Goal: Task Accomplishment & Management: Use online tool/utility

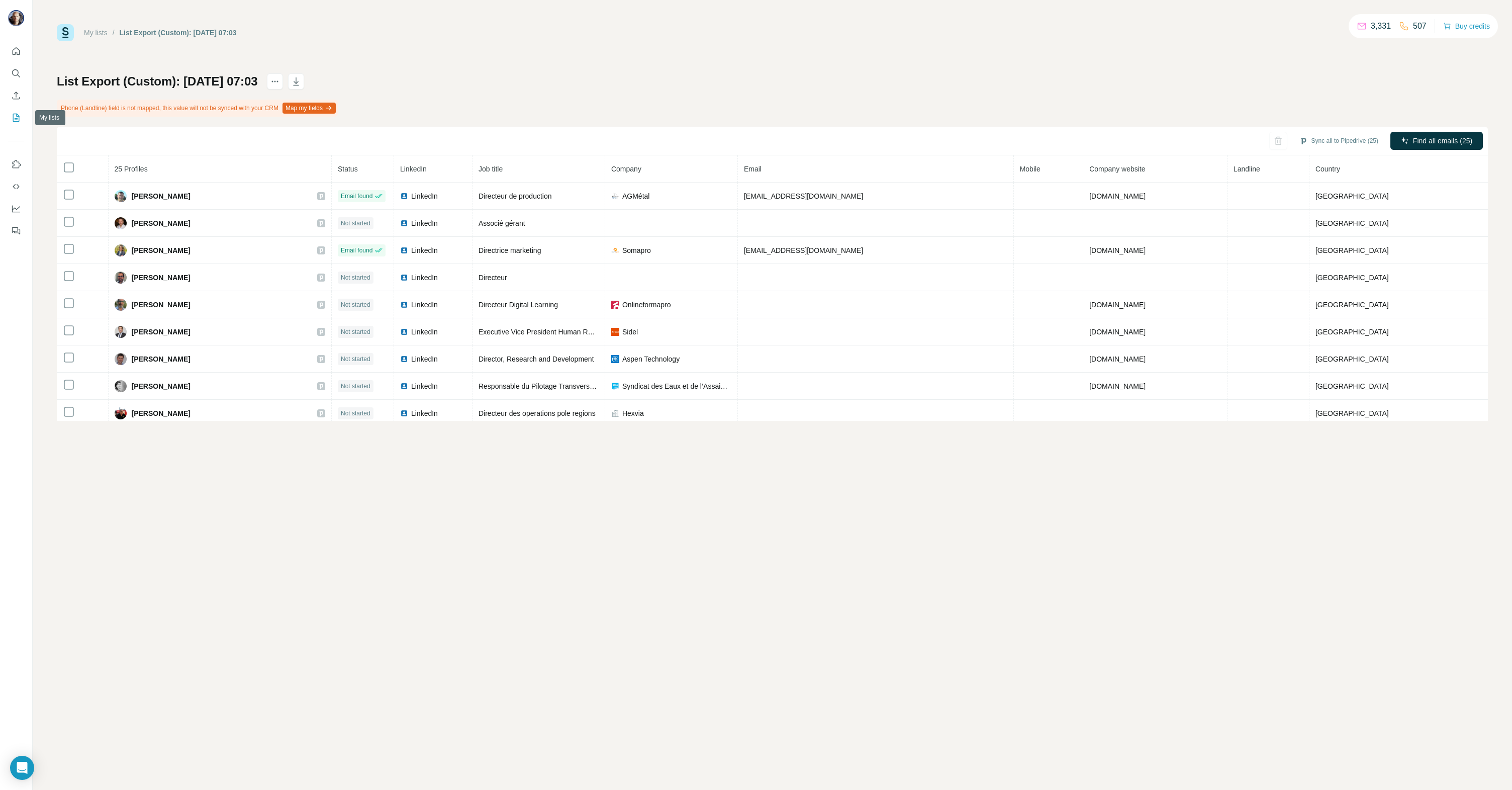
click at [14, 121] on icon "My lists" at bounding box center [15, 117] width 10 height 10
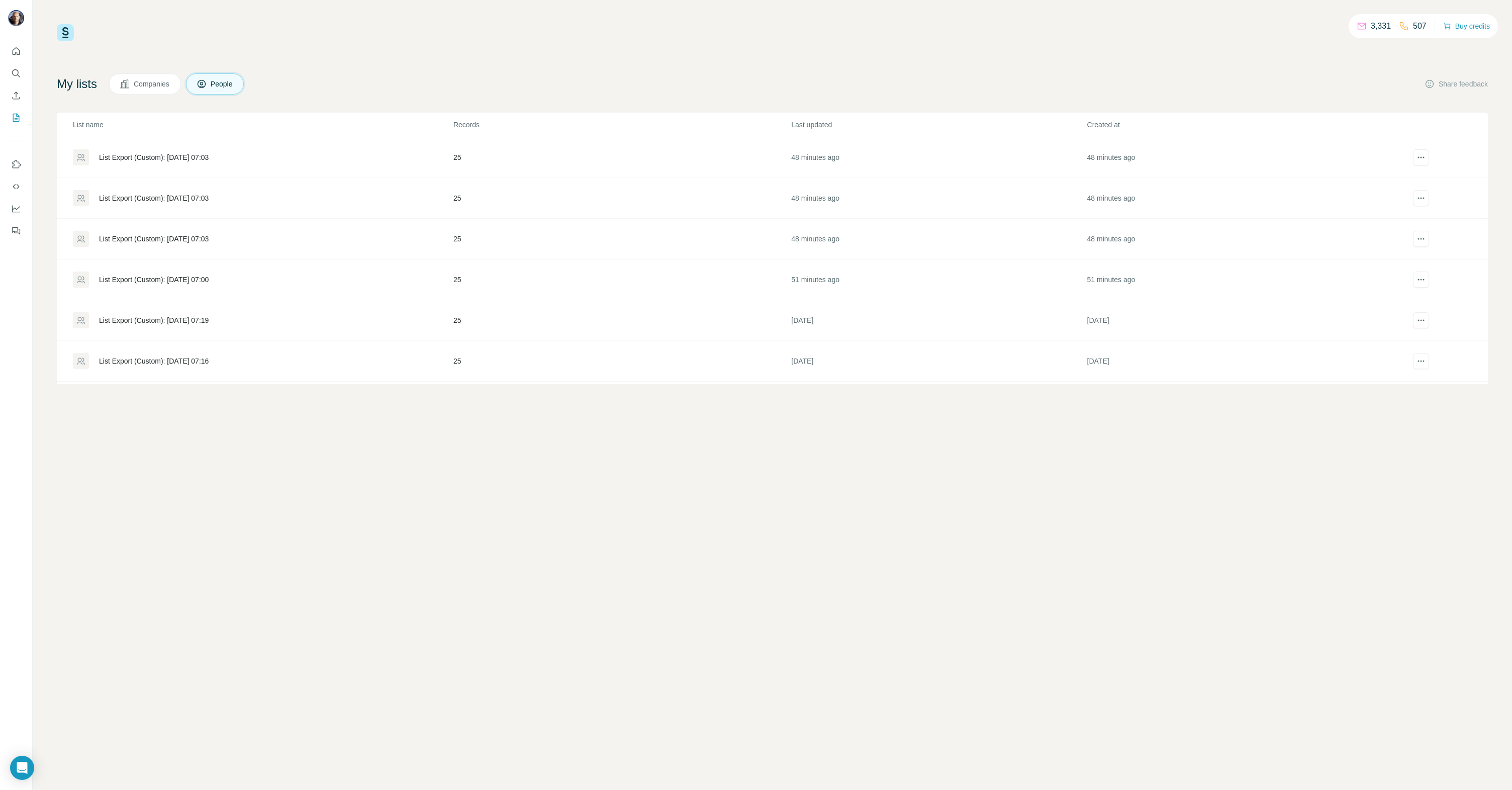
click at [199, 319] on div "List Export (Custom): [DATE] 07:19" at bounding box center [153, 320] width 109 height 10
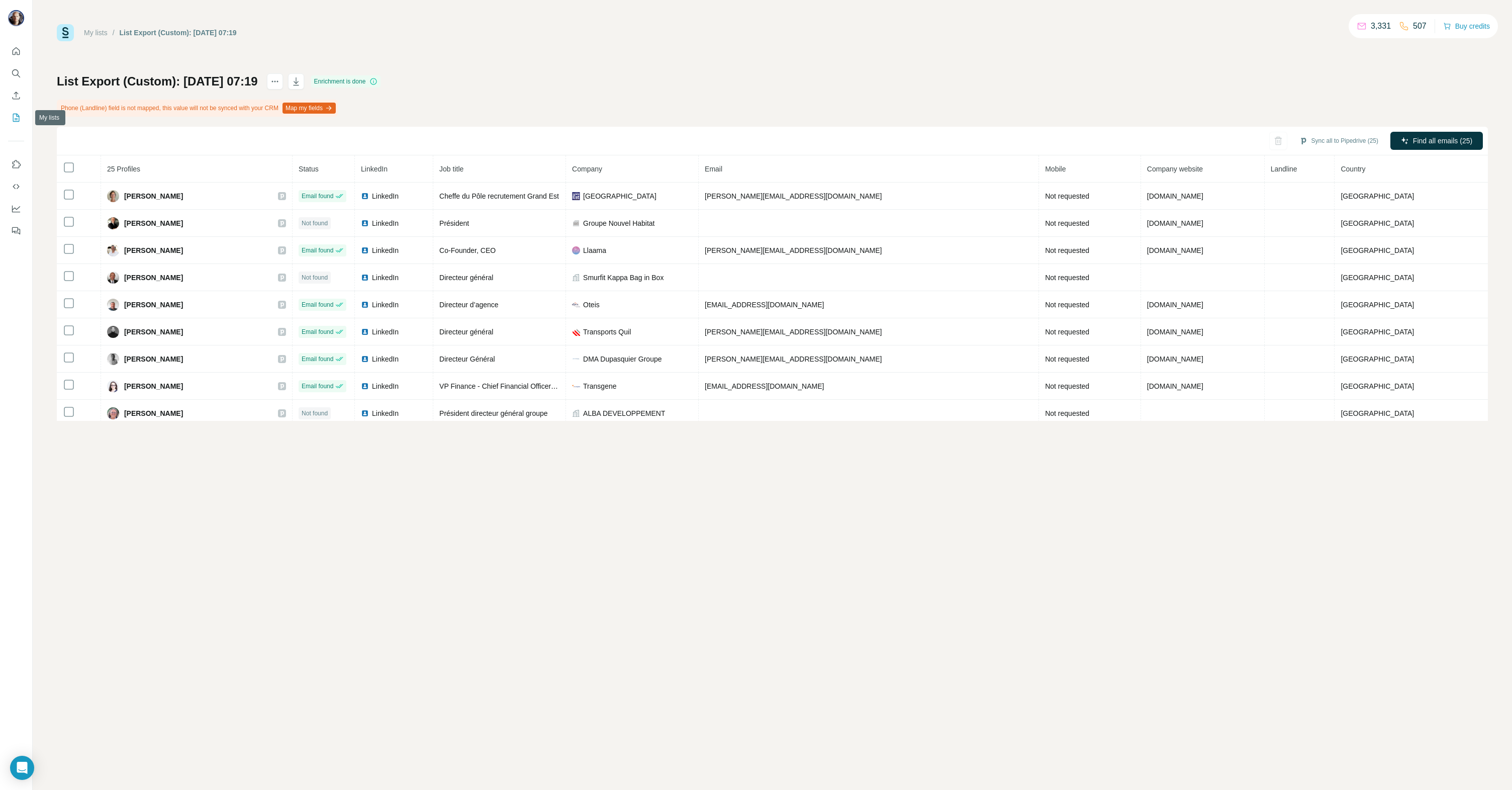
click at [16, 119] on icon "My lists" at bounding box center [15, 117] width 10 height 10
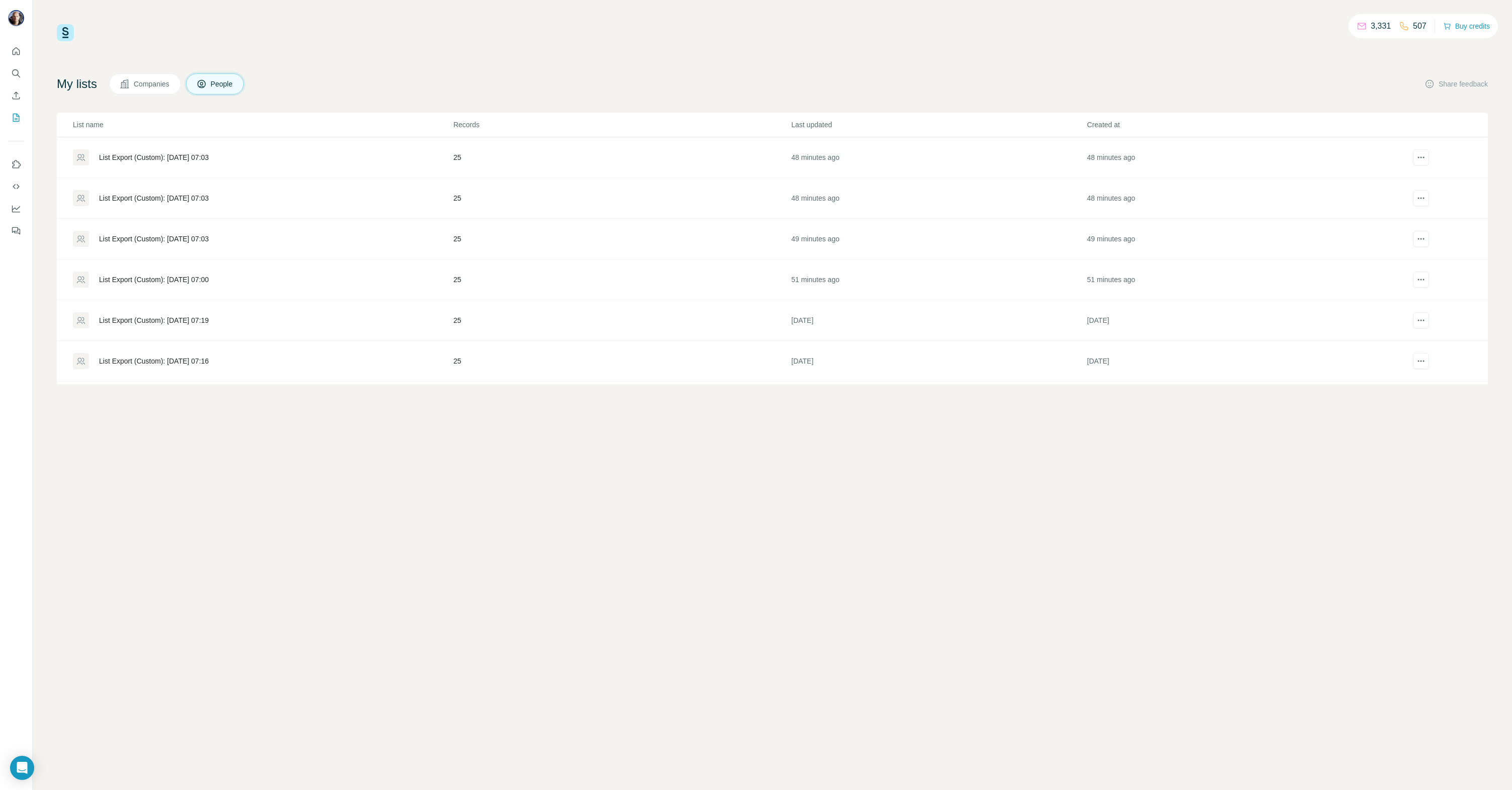
click at [192, 277] on div "List Export (Custom): [DATE] 07:00" at bounding box center [153, 279] width 109 height 10
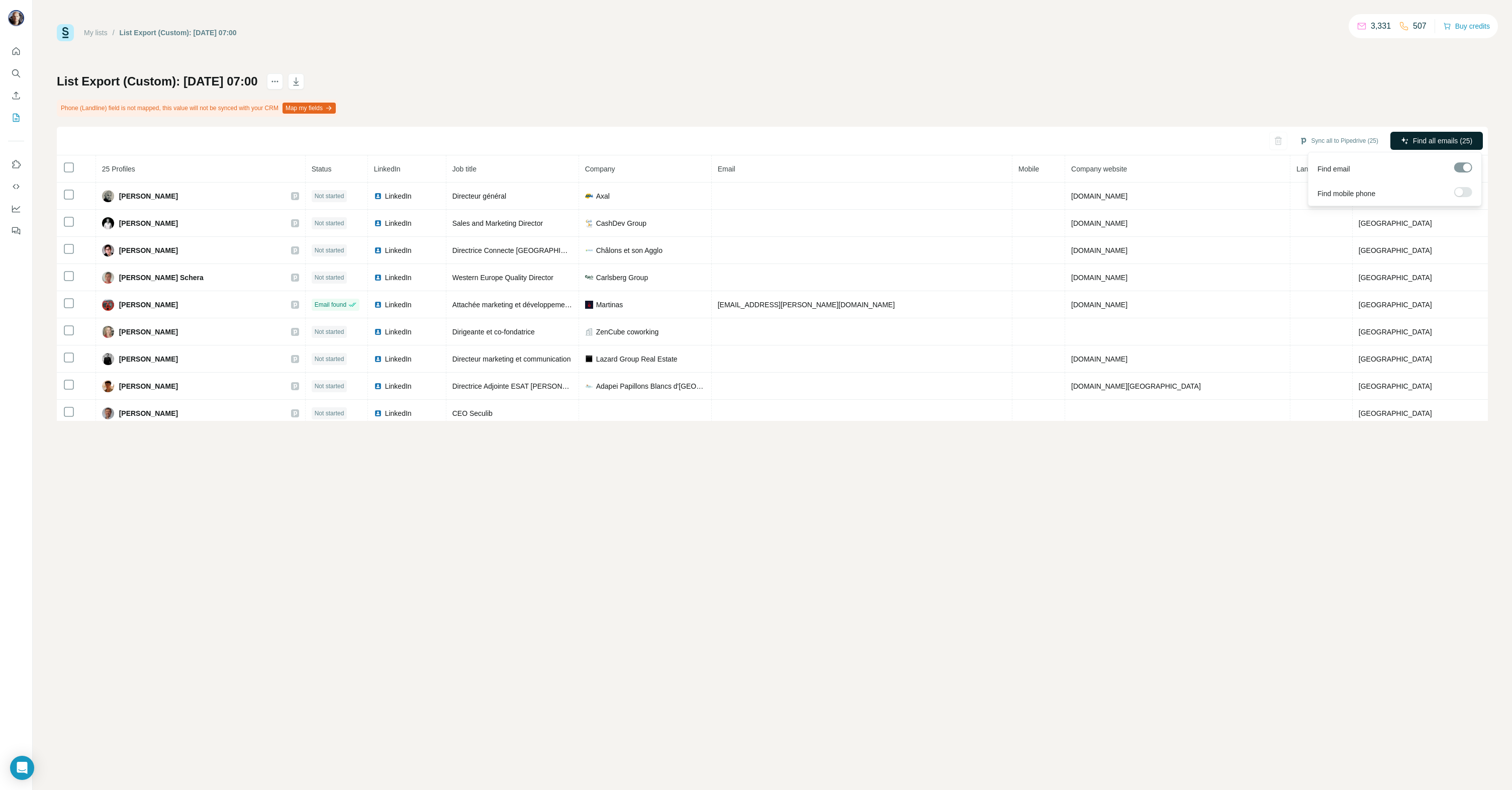
click at [1424, 139] on span "Find all emails (25)" at bounding box center [1442, 140] width 60 height 10
click at [16, 116] on icon "My lists" at bounding box center [17, 117] width 5 height 6
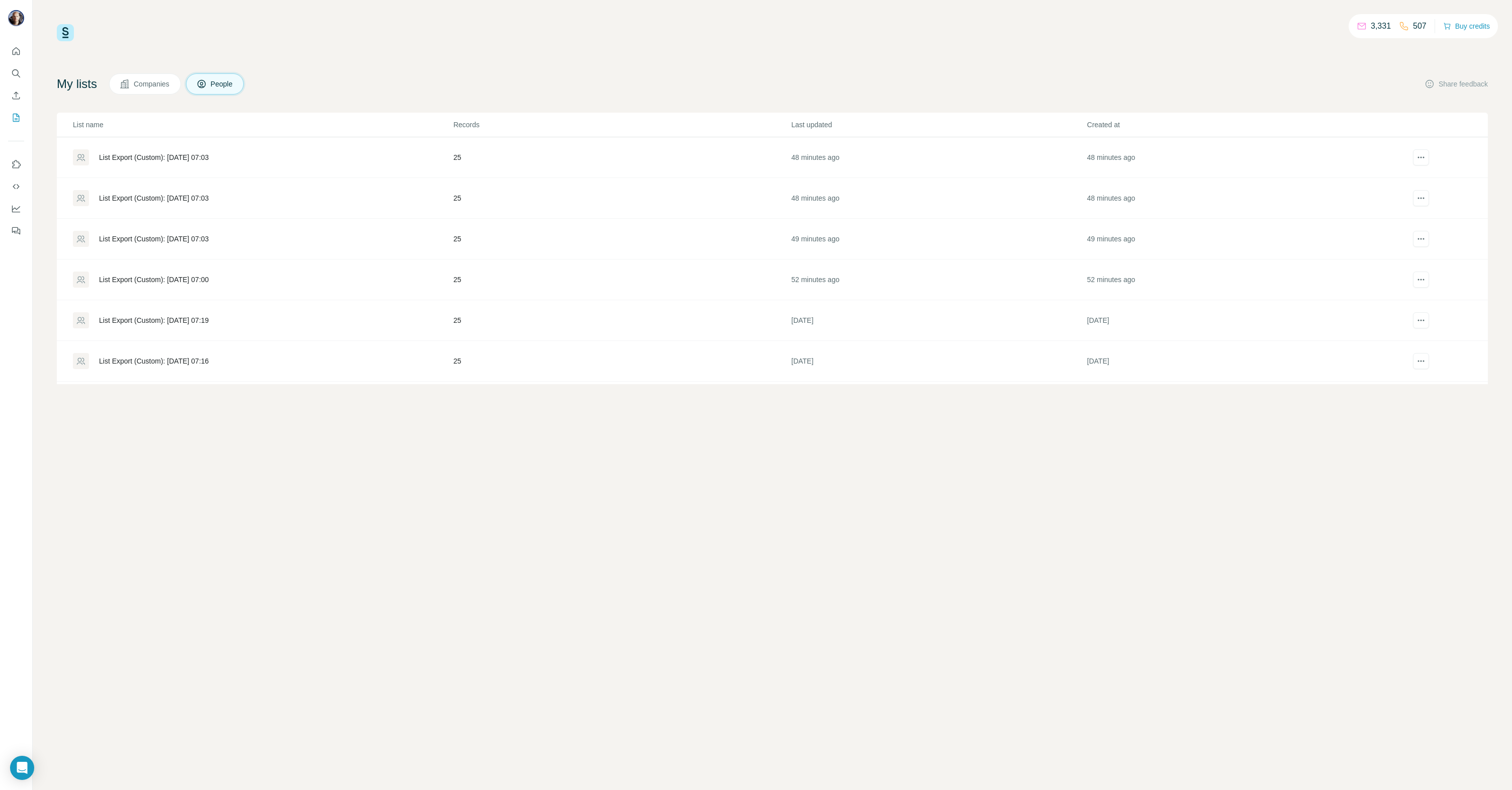
click at [160, 239] on div "List Export (Custom): [DATE] 07:03" at bounding box center [153, 239] width 109 height 10
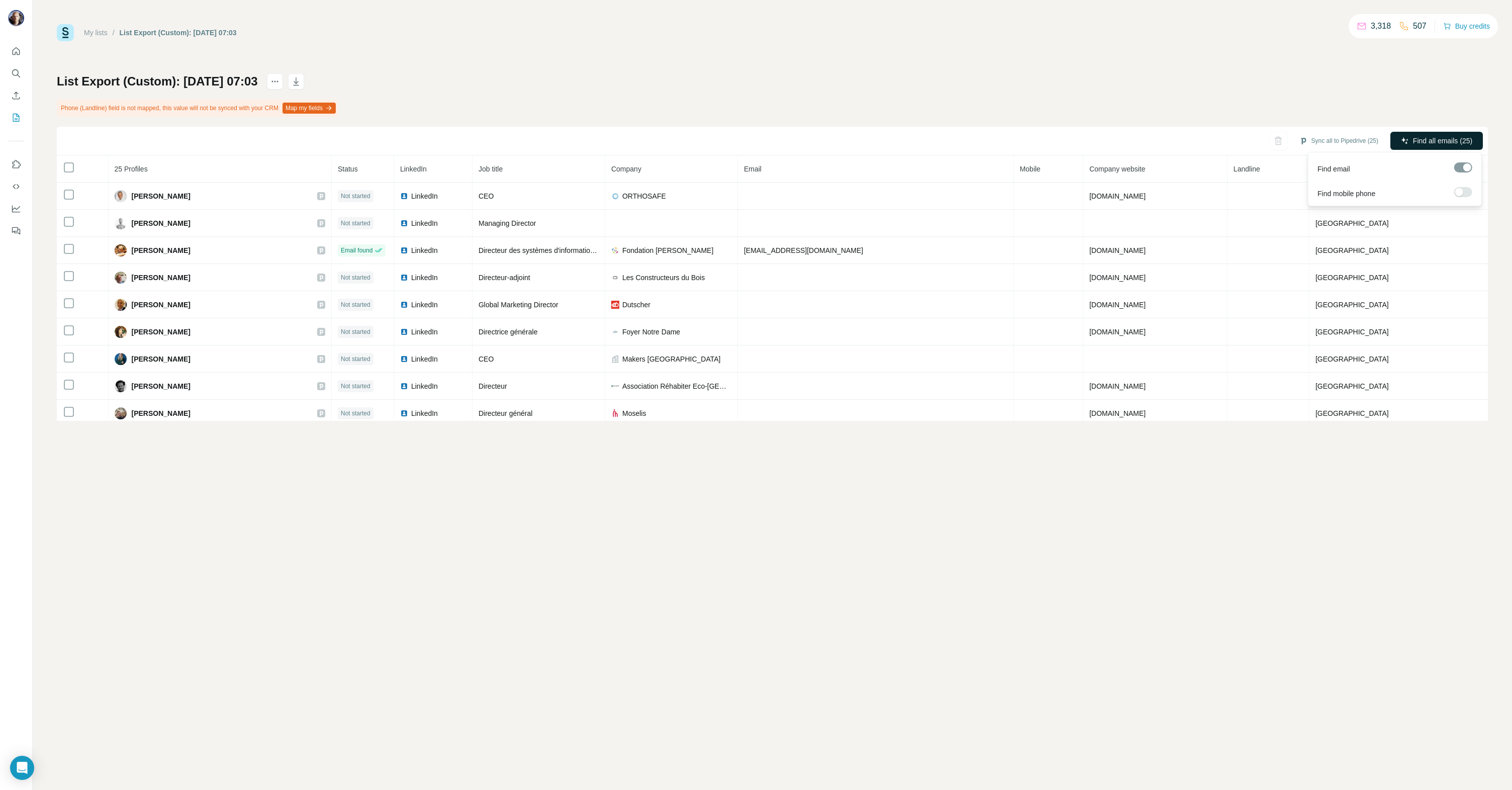
click at [1438, 138] on span "Find all emails (25)" at bounding box center [1442, 140] width 60 height 10
click at [19, 118] on icon "My lists" at bounding box center [16, 118] width 6 height 8
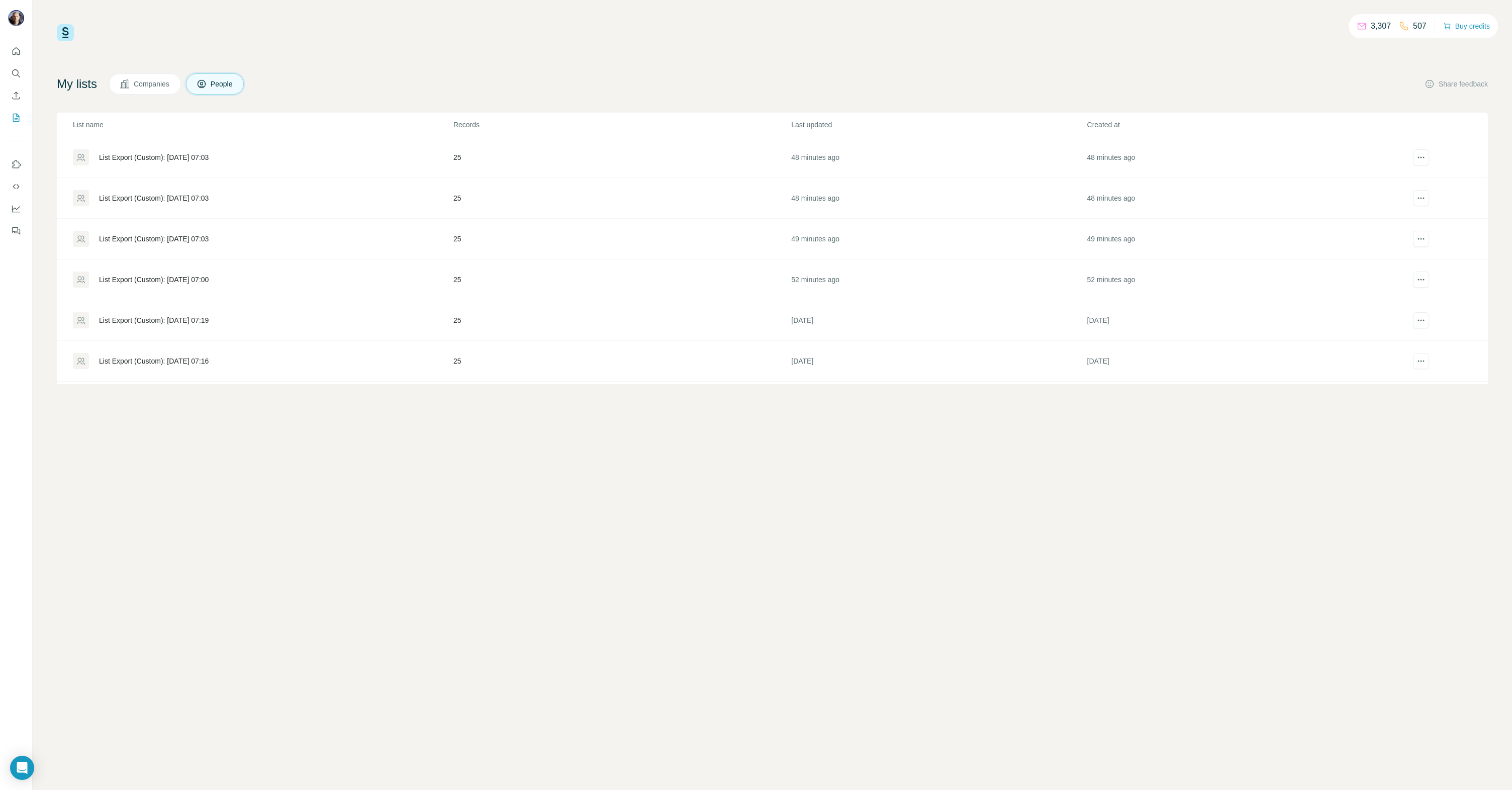
click at [164, 198] on div "List Export (Custom): [DATE] 07:03" at bounding box center [153, 198] width 109 height 10
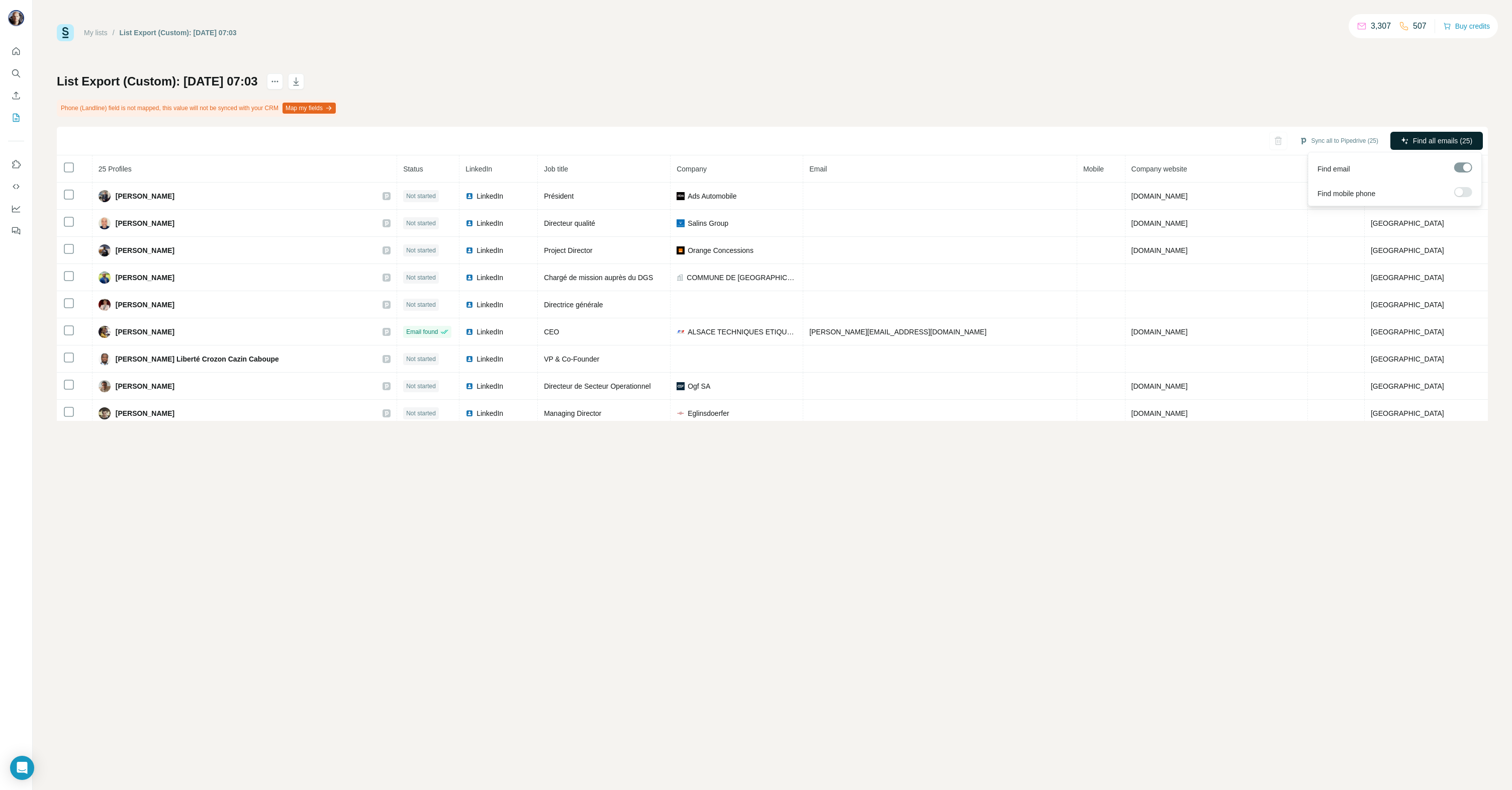
click at [1421, 145] on span "Find all emails (25)" at bounding box center [1442, 140] width 60 height 10
click at [19, 117] on icon "My lists" at bounding box center [15, 117] width 10 height 10
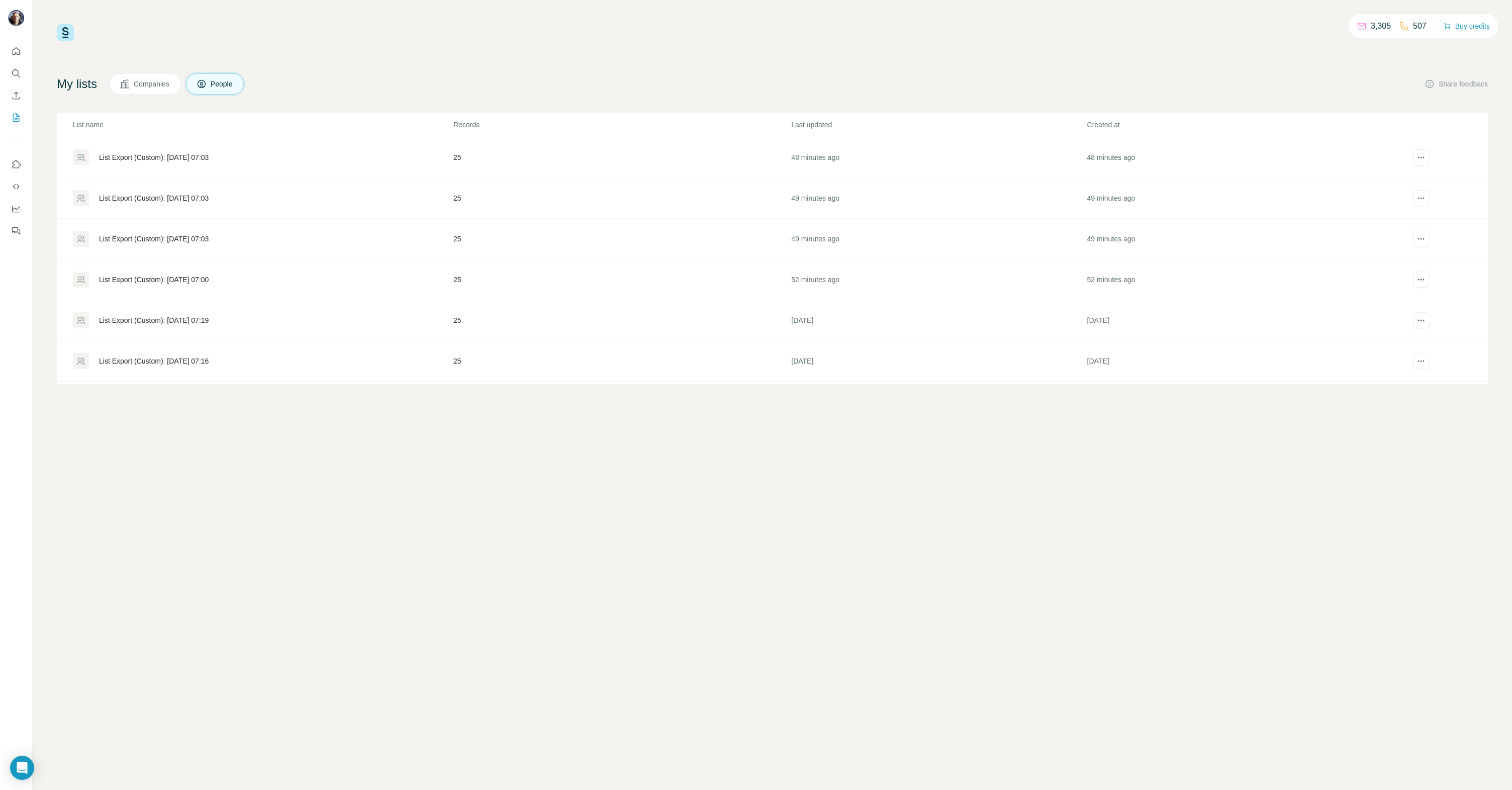
click at [189, 153] on div "List Export (Custom): [DATE] 07:03" at bounding box center [153, 157] width 109 height 10
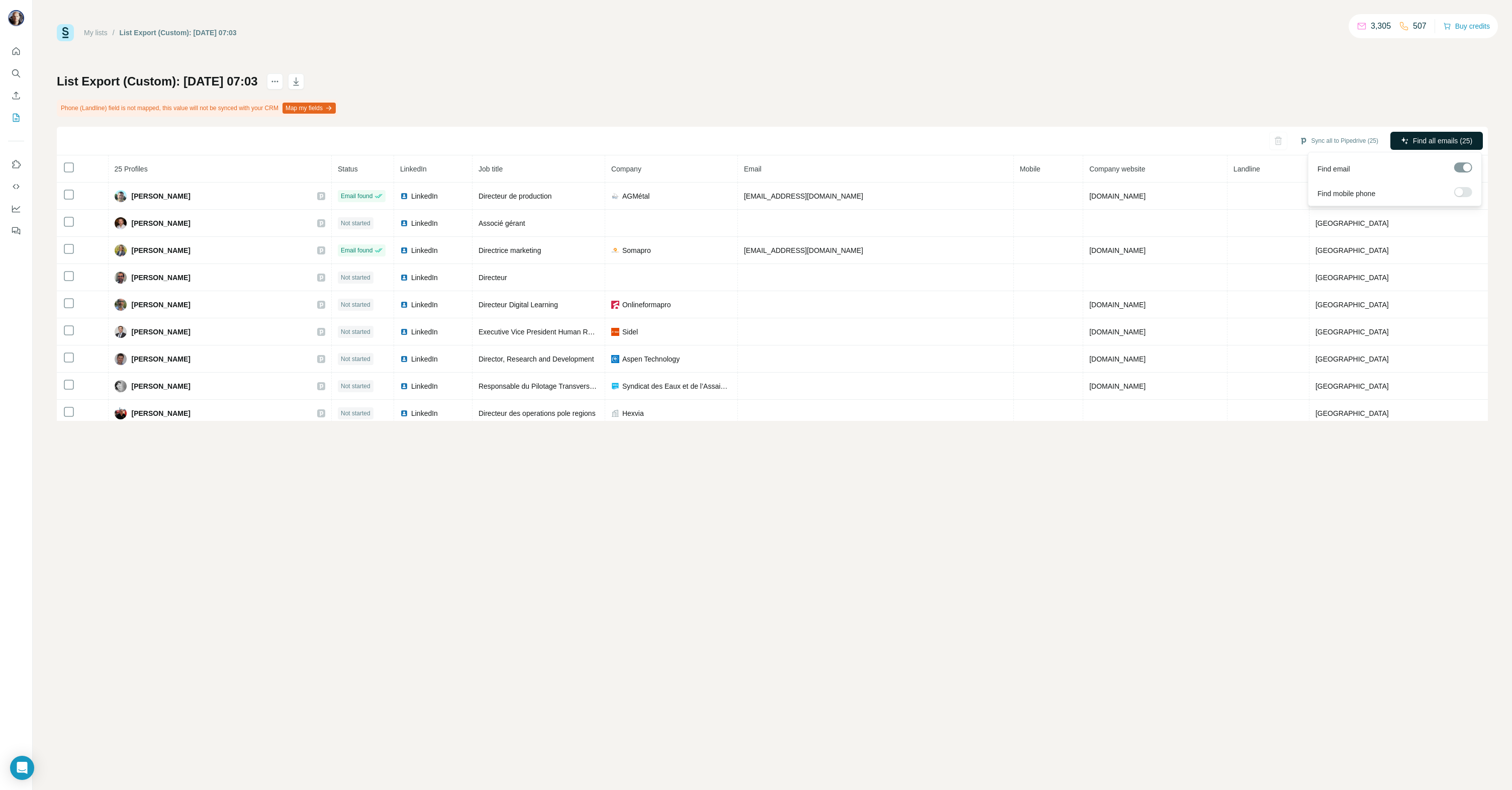
click at [1451, 141] on span "Find all emails (25)" at bounding box center [1442, 140] width 60 height 10
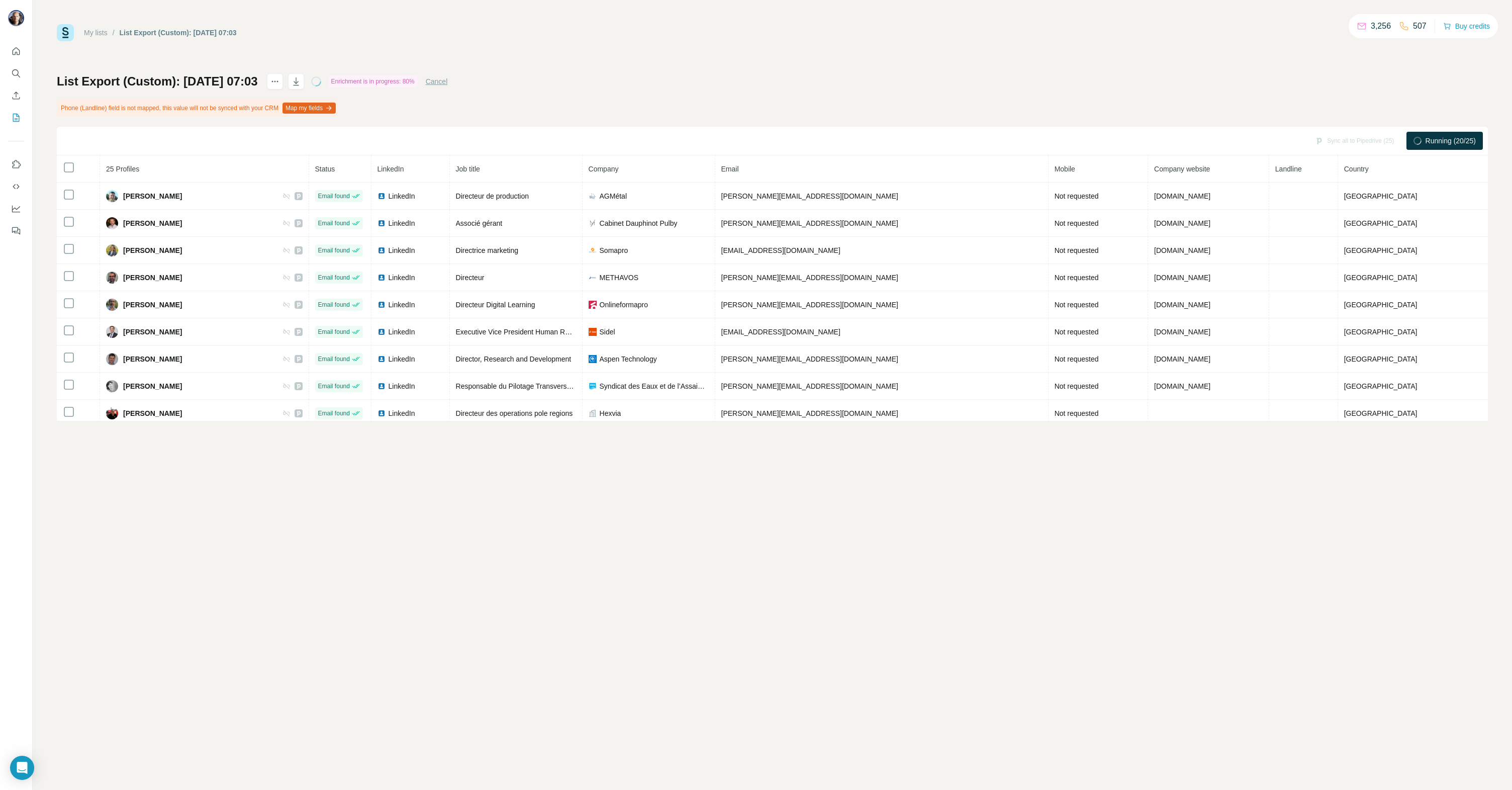
click at [15, 116] on icon "My lists" at bounding box center [15, 117] width 10 height 10
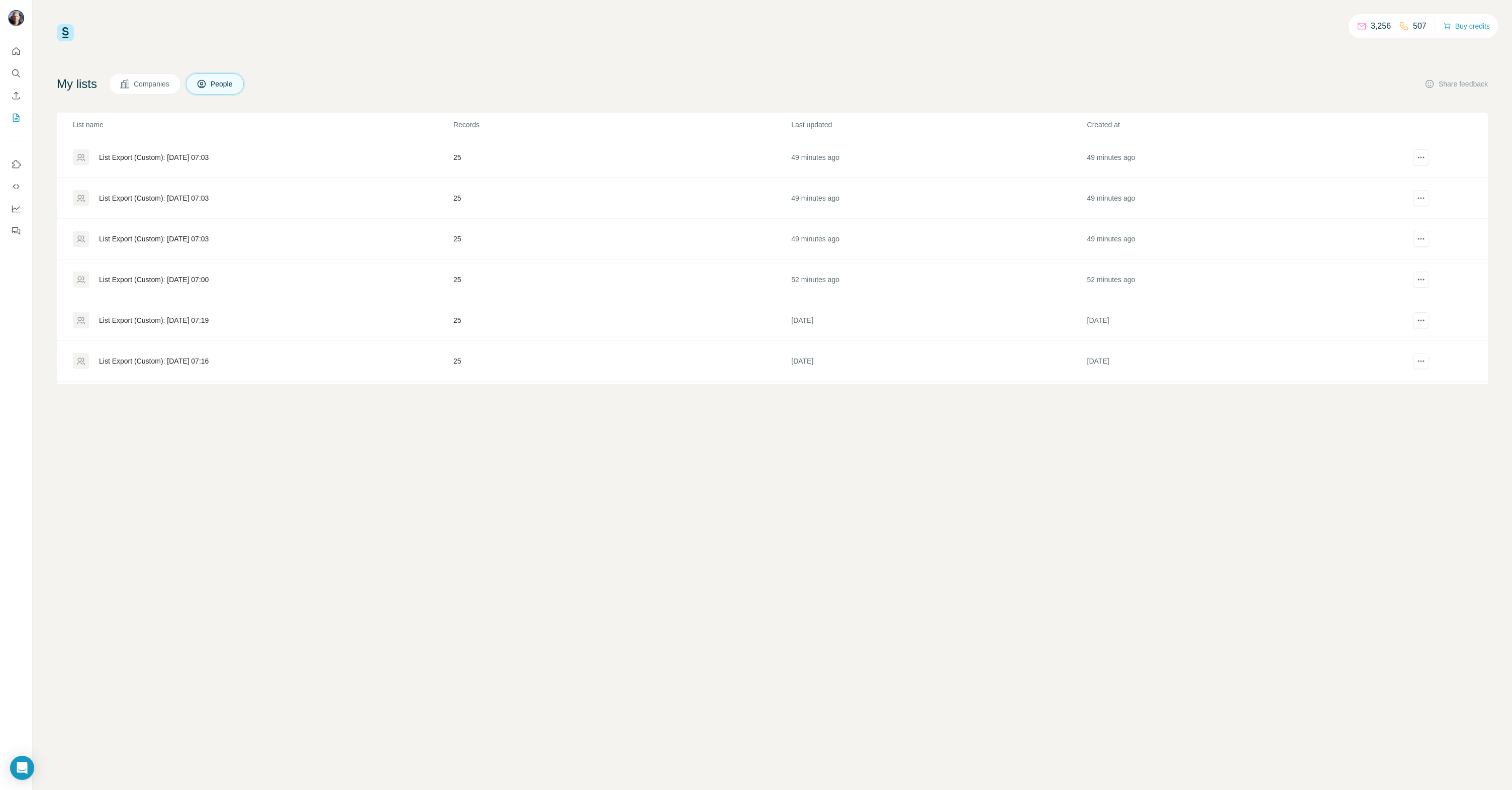
click at [152, 155] on div "List Export (Custom): [DATE] 07:03" at bounding box center [153, 157] width 109 height 10
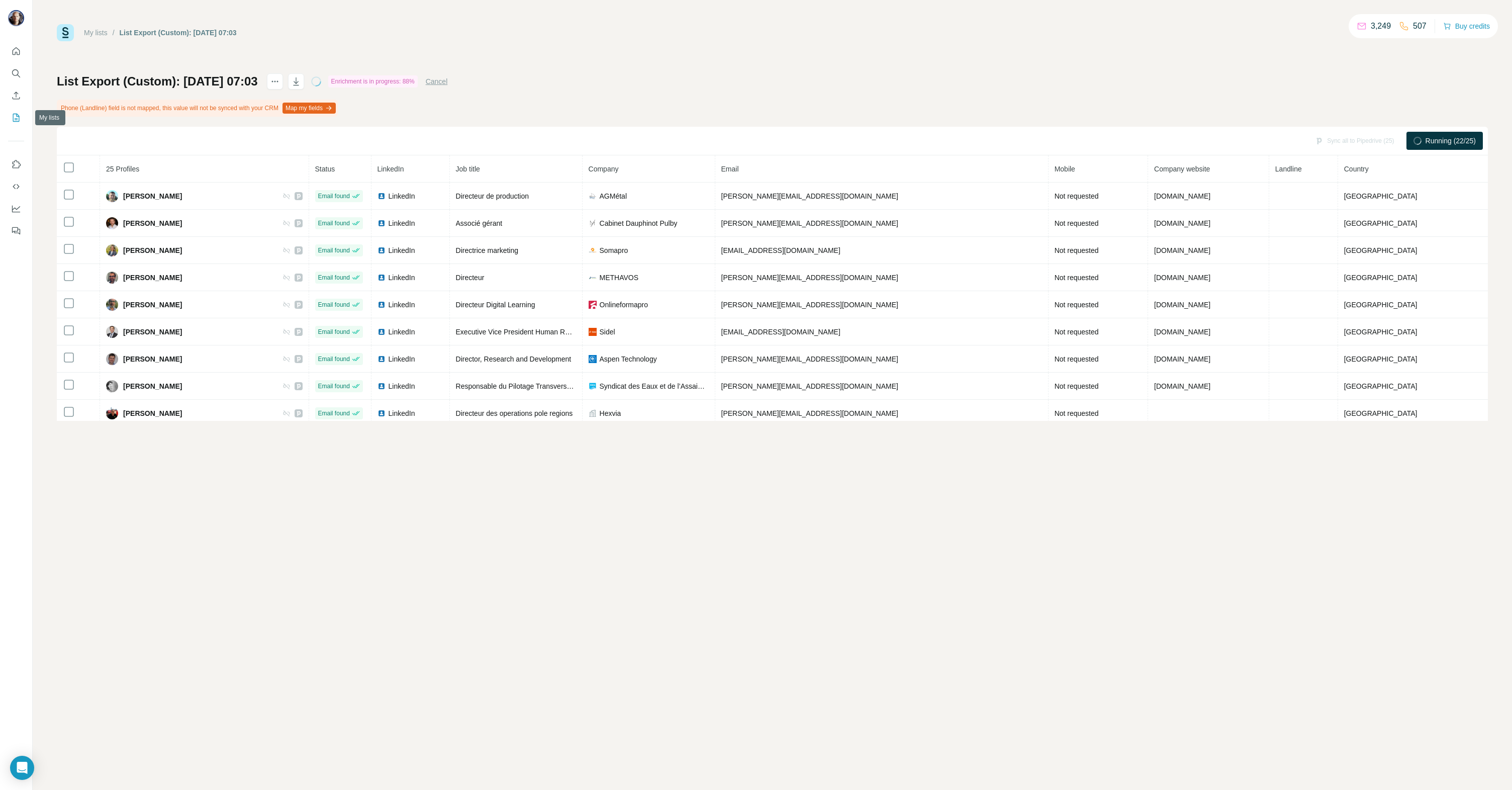
click at [16, 120] on icon "My lists" at bounding box center [15, 117] width 10 height 10
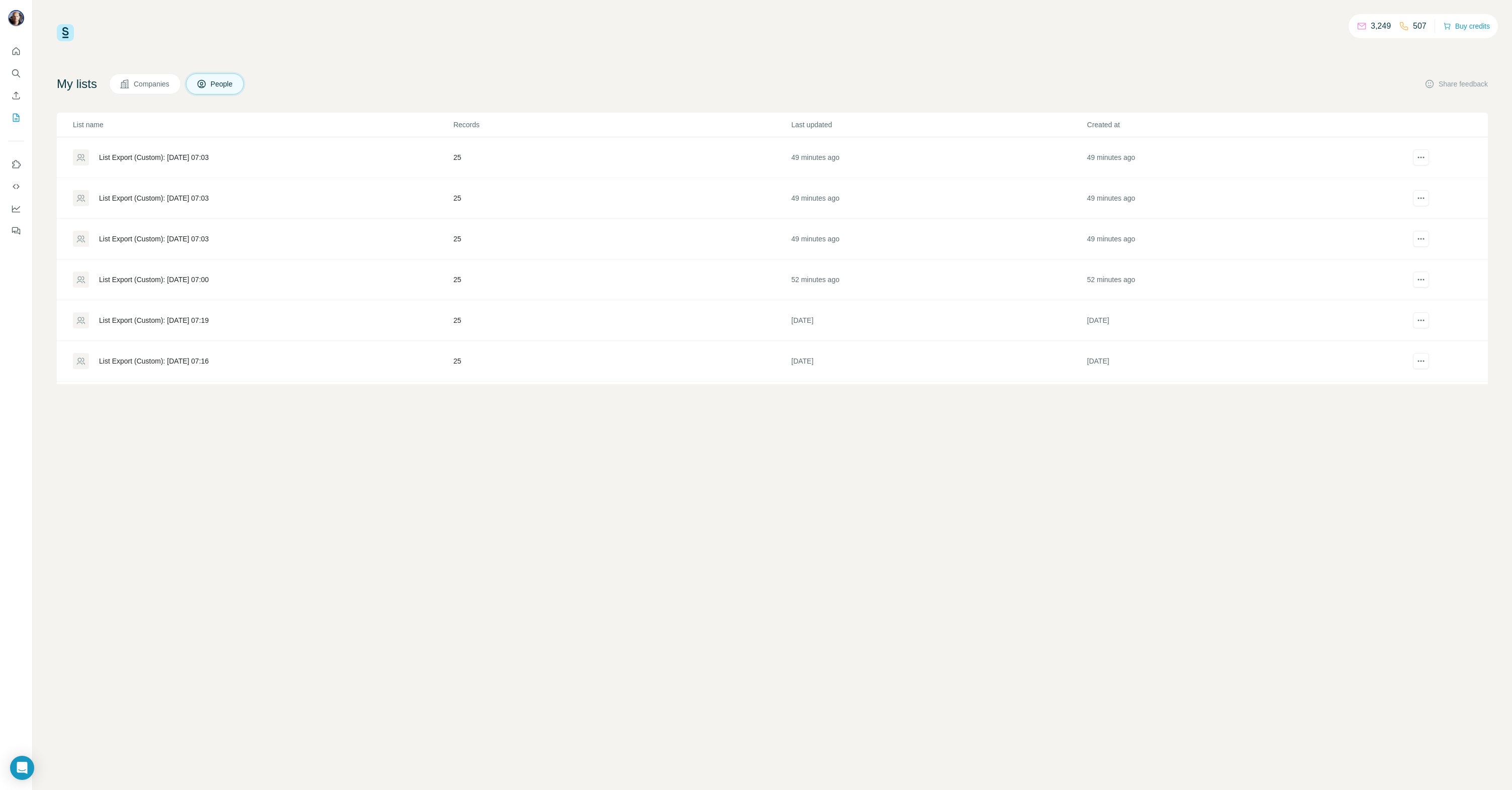
click at [143, 273] on div "List Export (Custom): [DATE] 07:00" at bounding box center [263, 279] width 380 height 16
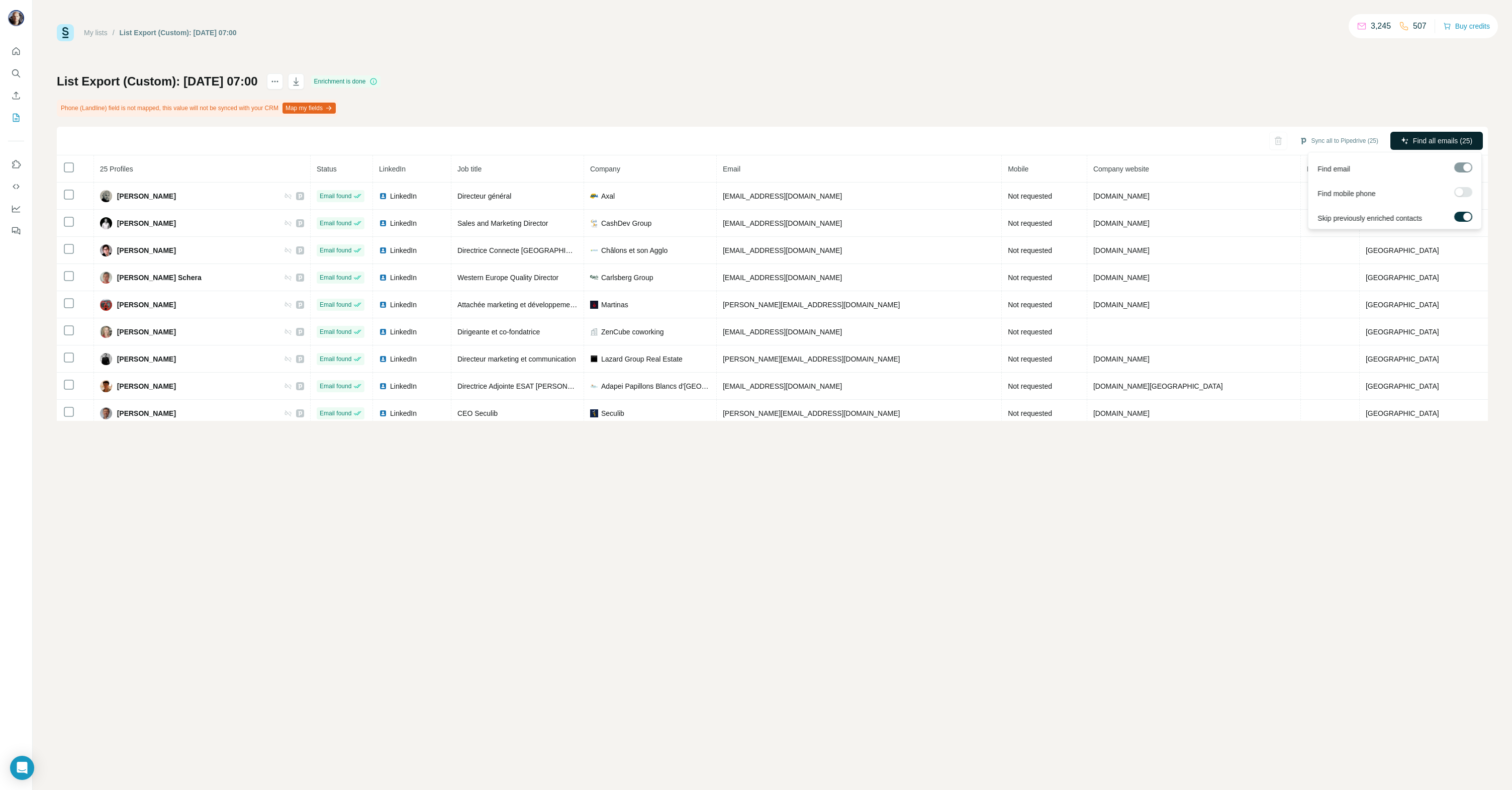
click at [1416, 135] on button "Find all emails (25)" at bounding box center [1436, 140] width 92 height 18
click at [1317, 99] on div "List Export (Custom): [DATE] 07:00 Enrichment is done Phone (Landline) field is…" at bounding box center [772, 247] width 1431 height 347
click at [1332, 141] on button "Sync all to Pipedrive (25)" at bounding box center [1338, 140] width 93 height 15
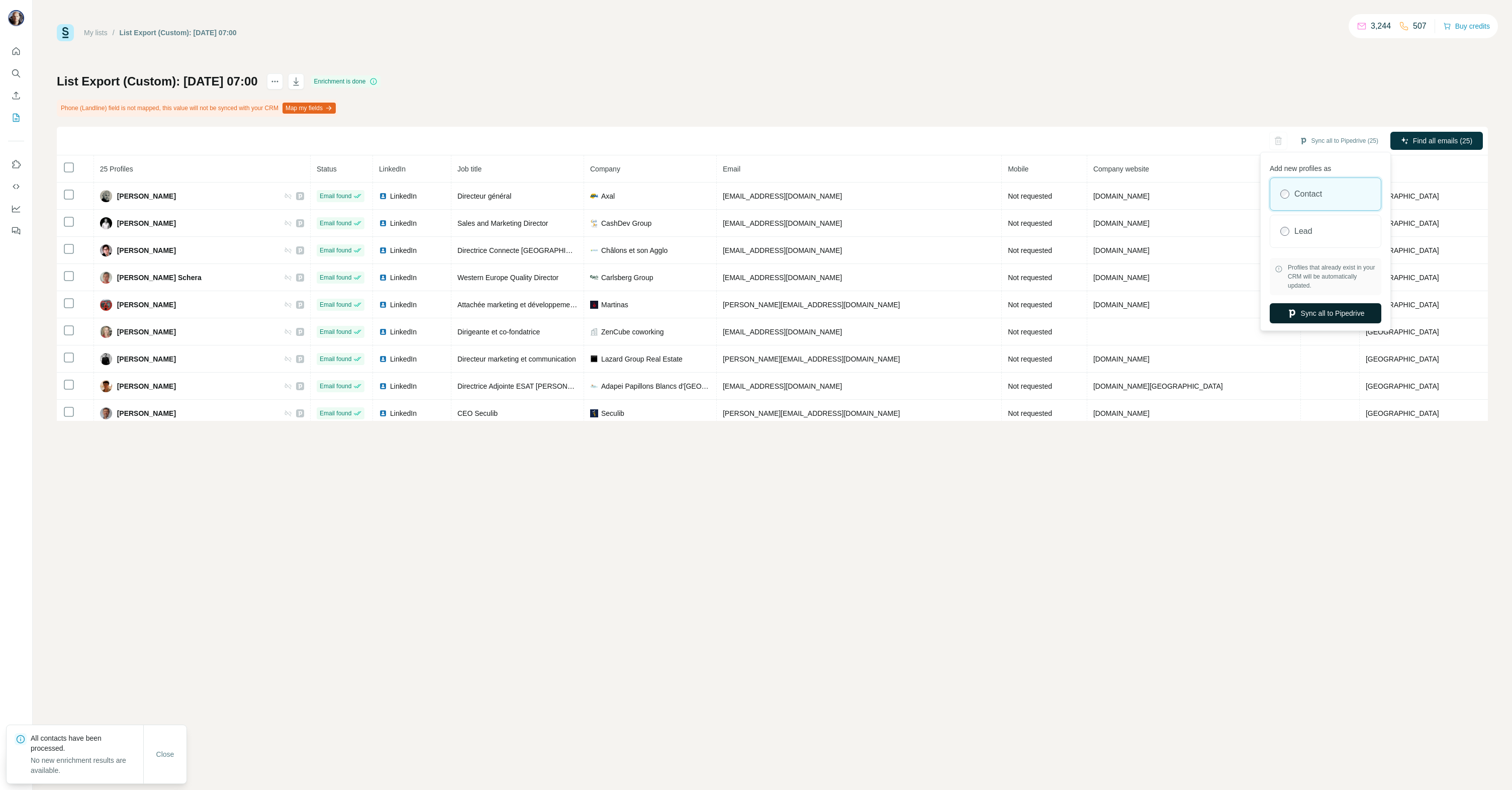
click at [1302, 310] on button "Sync all to Pipedrive" at bounding box center [1325, 313] width 112 height 20
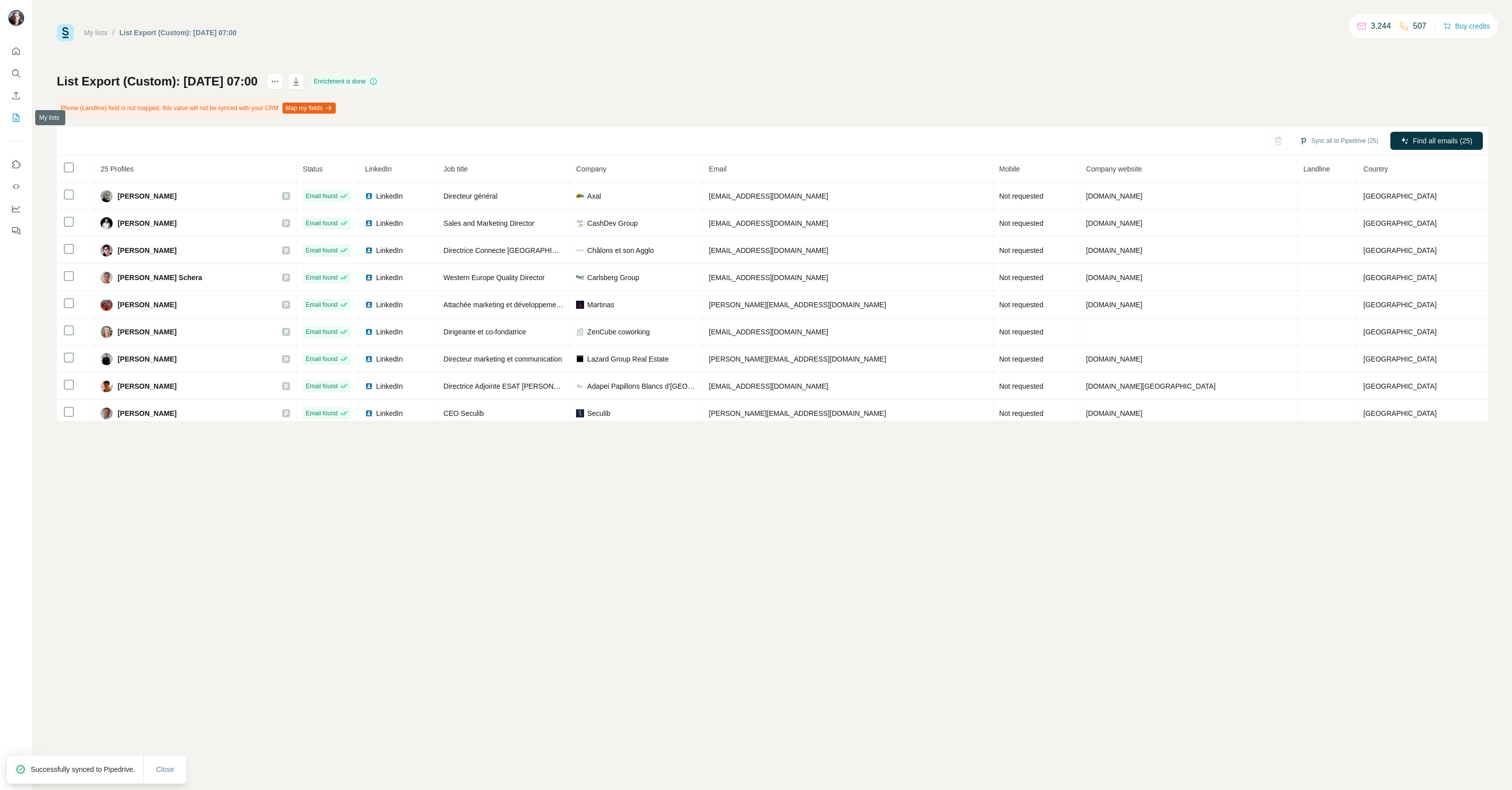
click at [17, 118] on icon "My lists" at bounding box center [15, 117] width 10 height 10
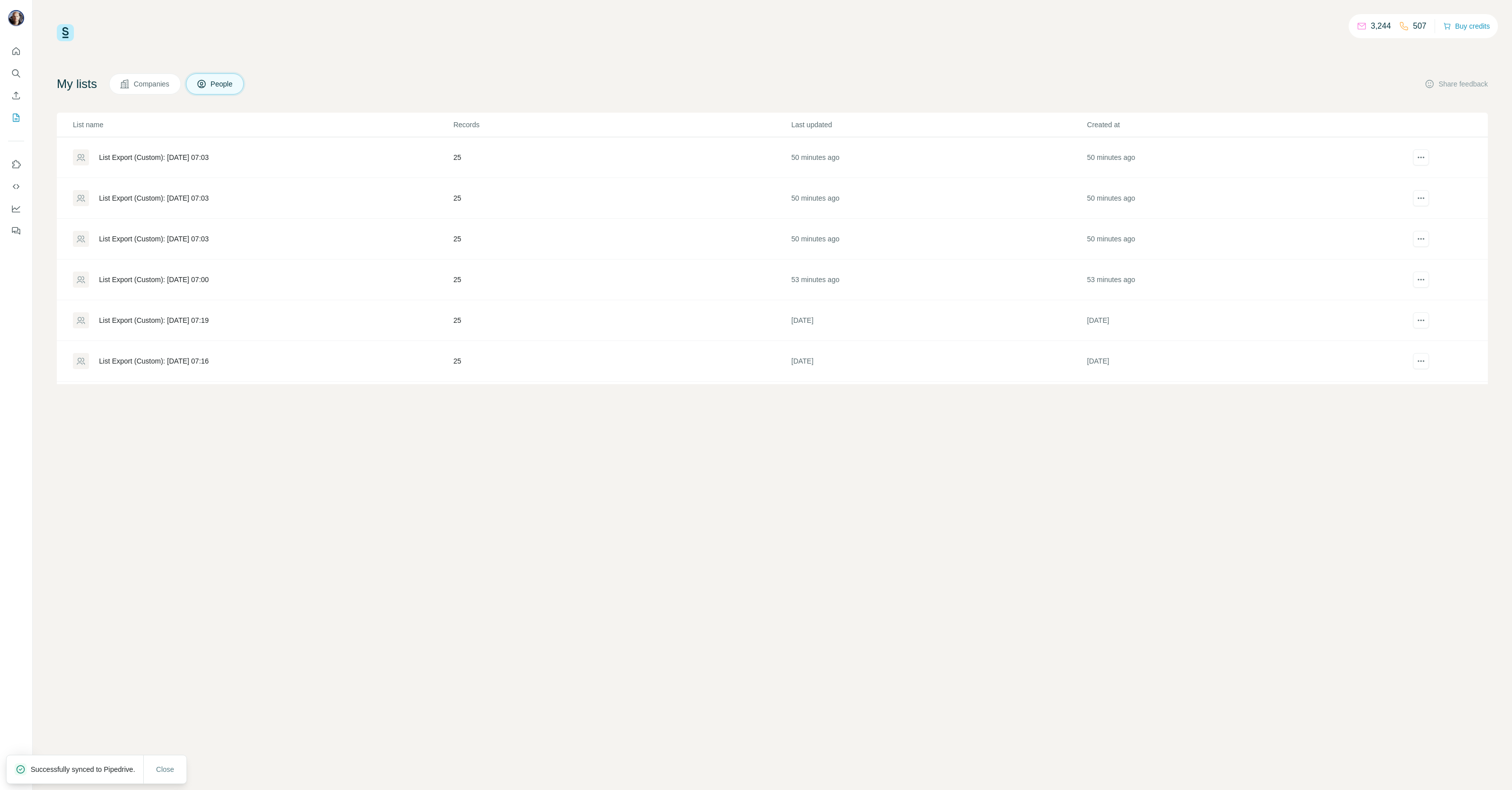
click at [168, 238] on div "List Export (Custom): [DATE] 07:03" at bounding box center [153, 239] width 109 height 10
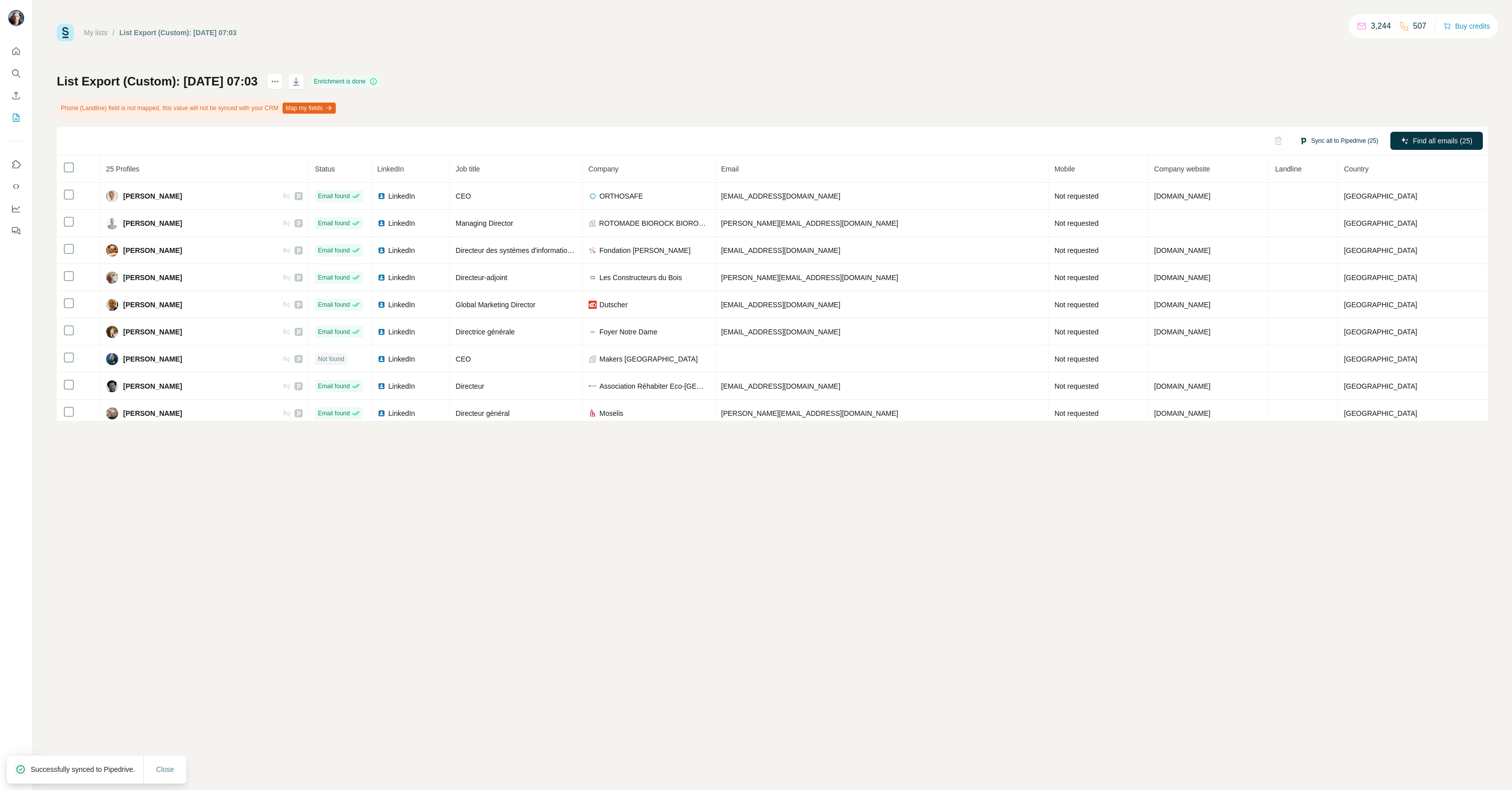
click at [1317, 143] on button "Sync all to Pipedrive (25)" at bounding box center [1338, 140] width 93 height 15
click at [1312, 313] on button "Sync all to Pipedrive" at bounding box center [1325, 313] width 112 height 20
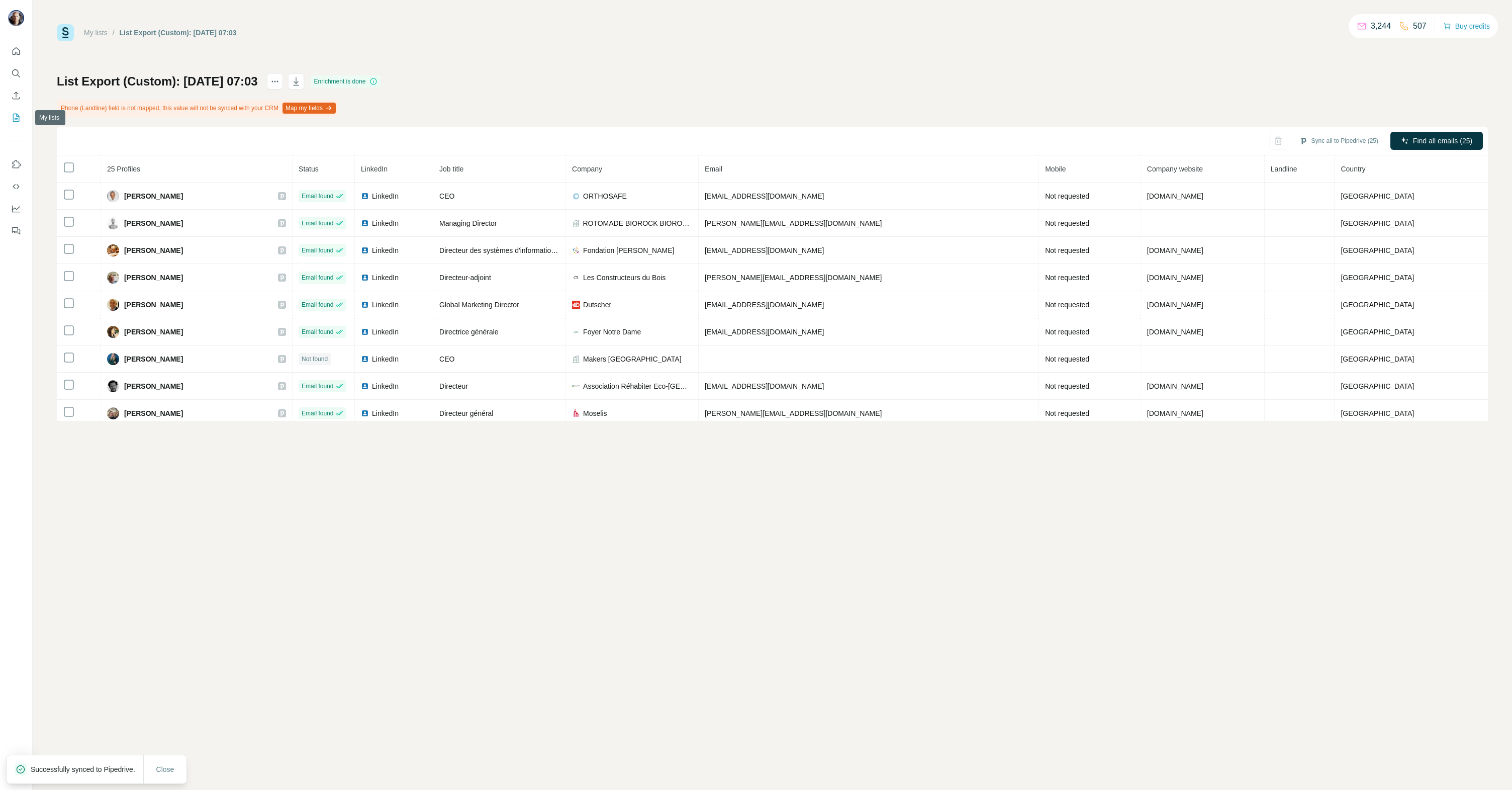
click at [15, 116] on icon "My lists" at bounding box center [15, 117] width 10 height 10
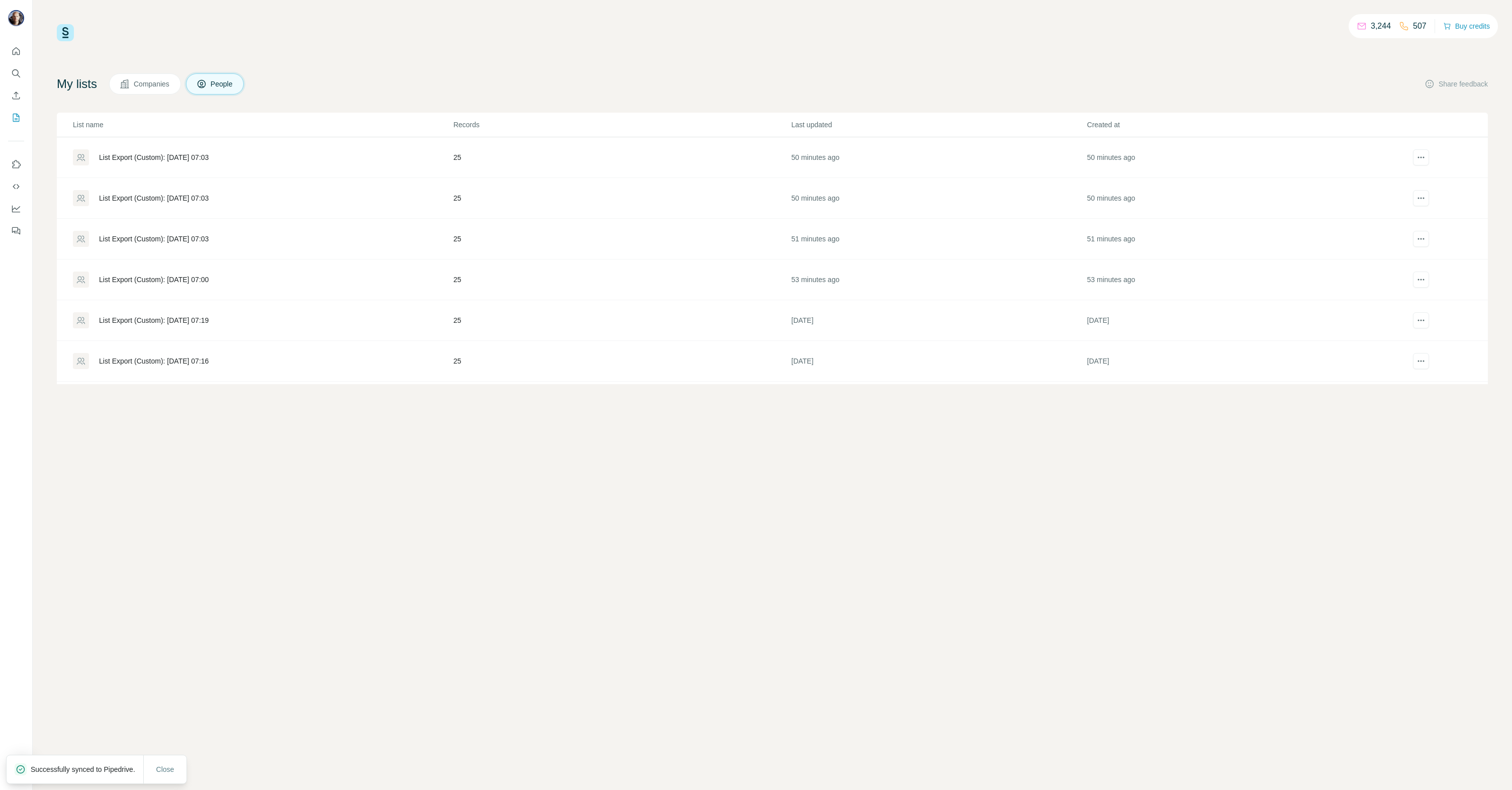
click at [201, 196] on div "List Export (Custom): [DATE] 07:03" at bounding box center [153, 198] width 109 height 10
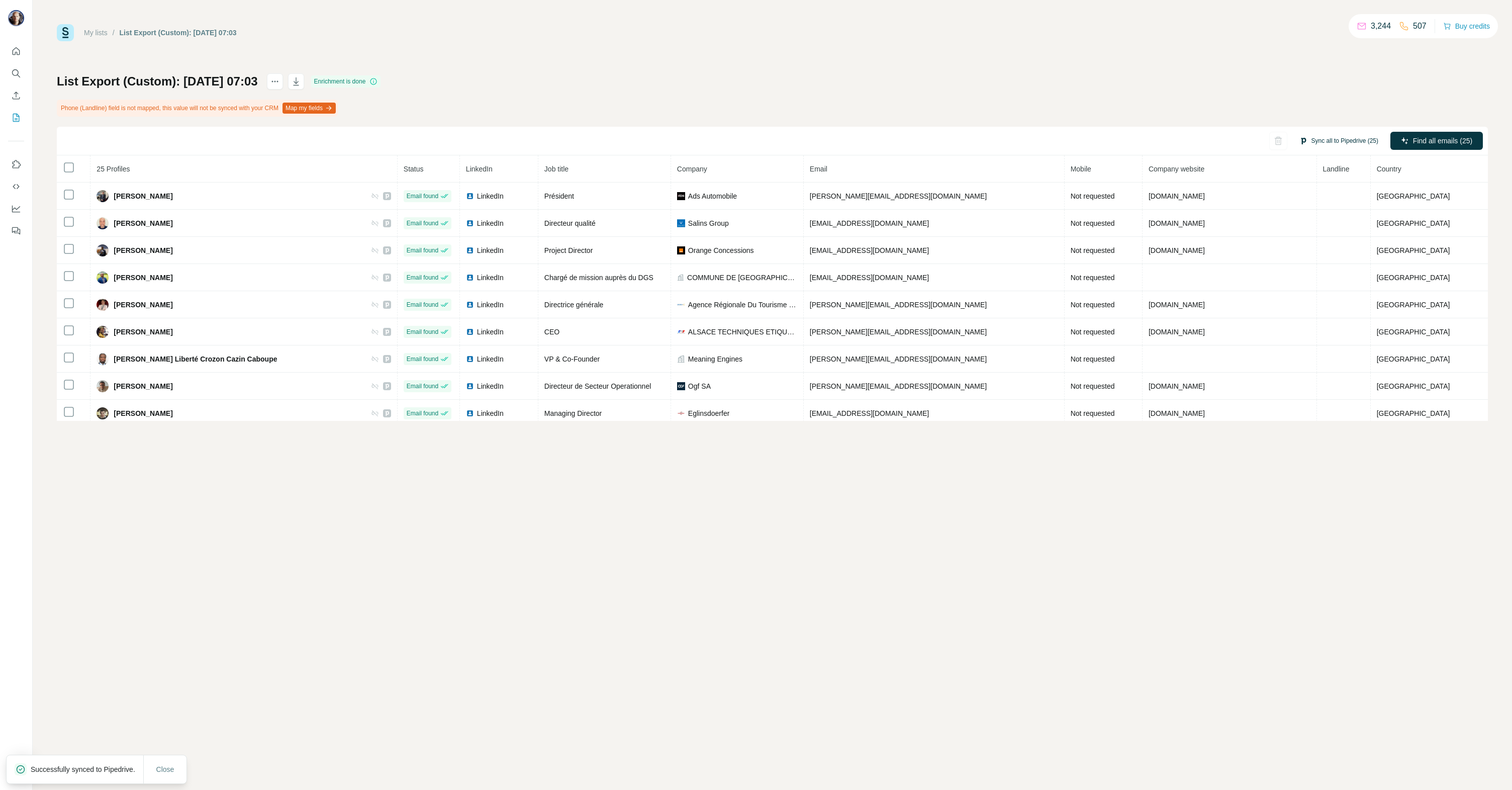
click at [1336, 138] on button "Sync all to Pipedrive (25)" at bounding box center [1338, 140] width 93 height 15
click at [1319, 312] on button "Sync all to Pipedrive" at bounding box center [1325, 313] width 112 height 20
click at [15, 119] on icon "My lists" at bounding box center [15, 117] width 10 height 10
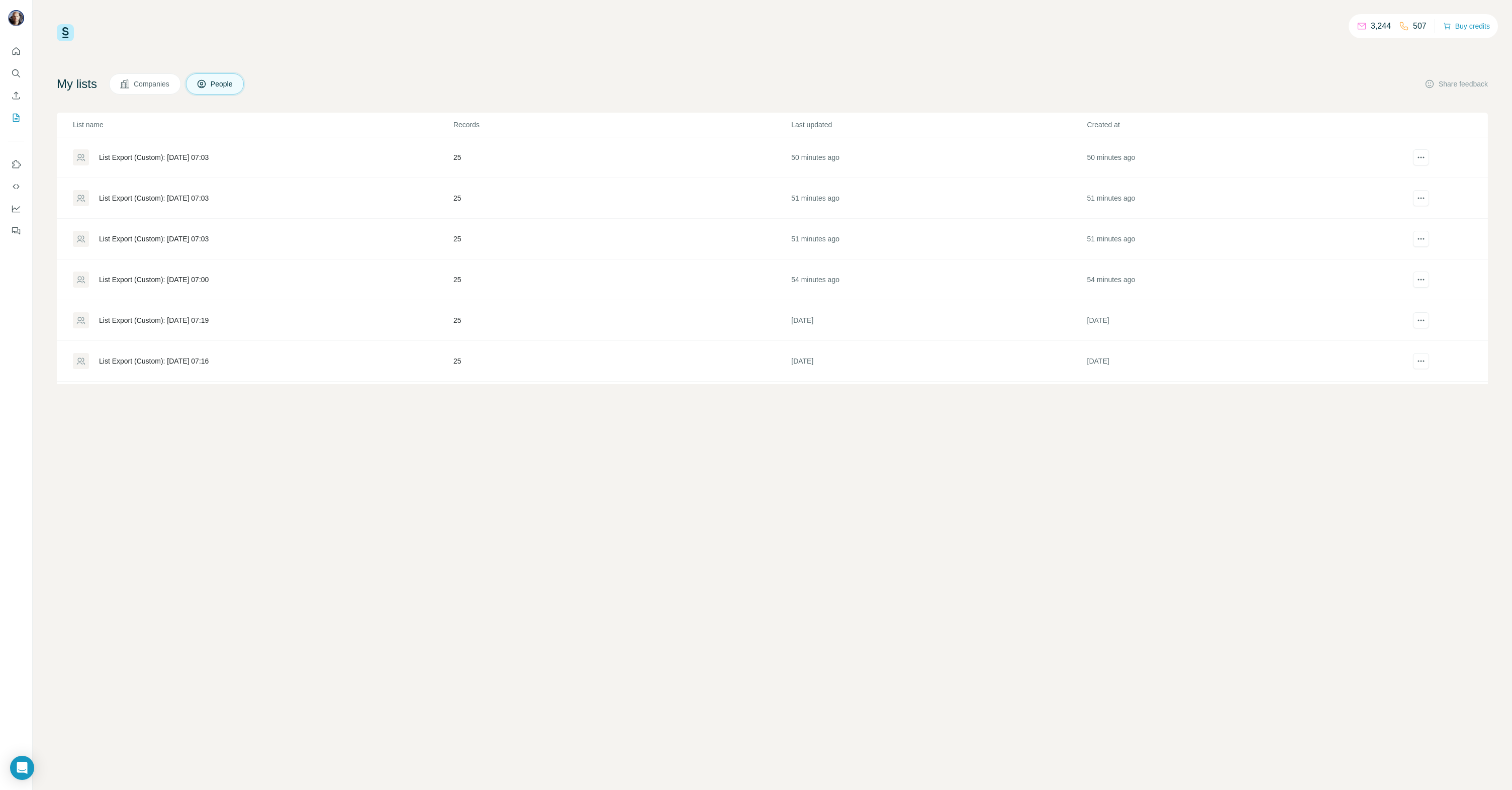
click at [168, 157] on div "List Export (Custom): [DATE] 07:03" at bounding box center [153, 157] width 109 height 10
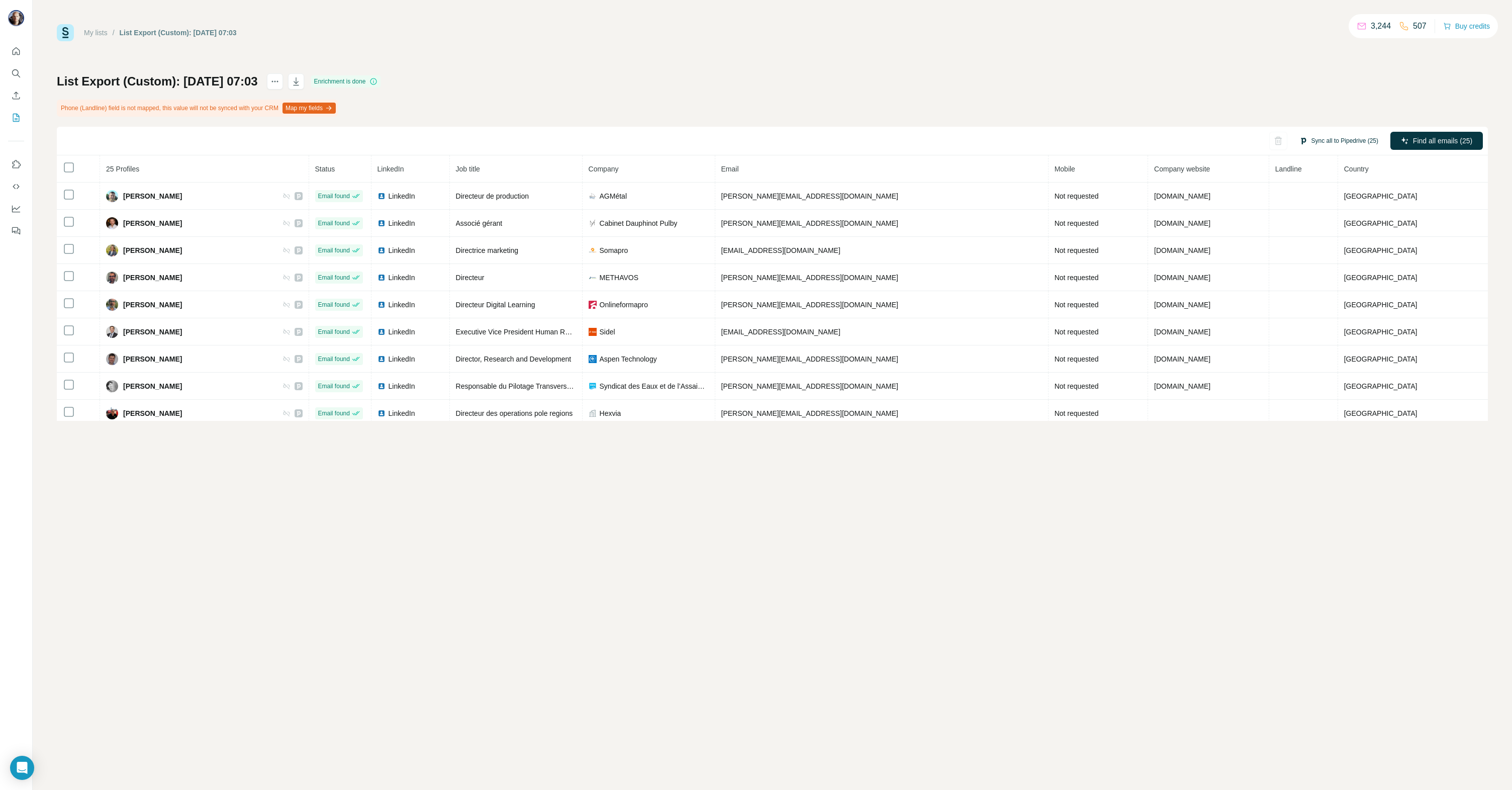
click at [1331, 140] on button "Sync all to Pipedrive (25)" at bounding box center [1338, 140] width 93 height 15
click at [1342, 316] on button "Sync all to Pipedrive" at bounding box center [1325, 313] width 112 height 20
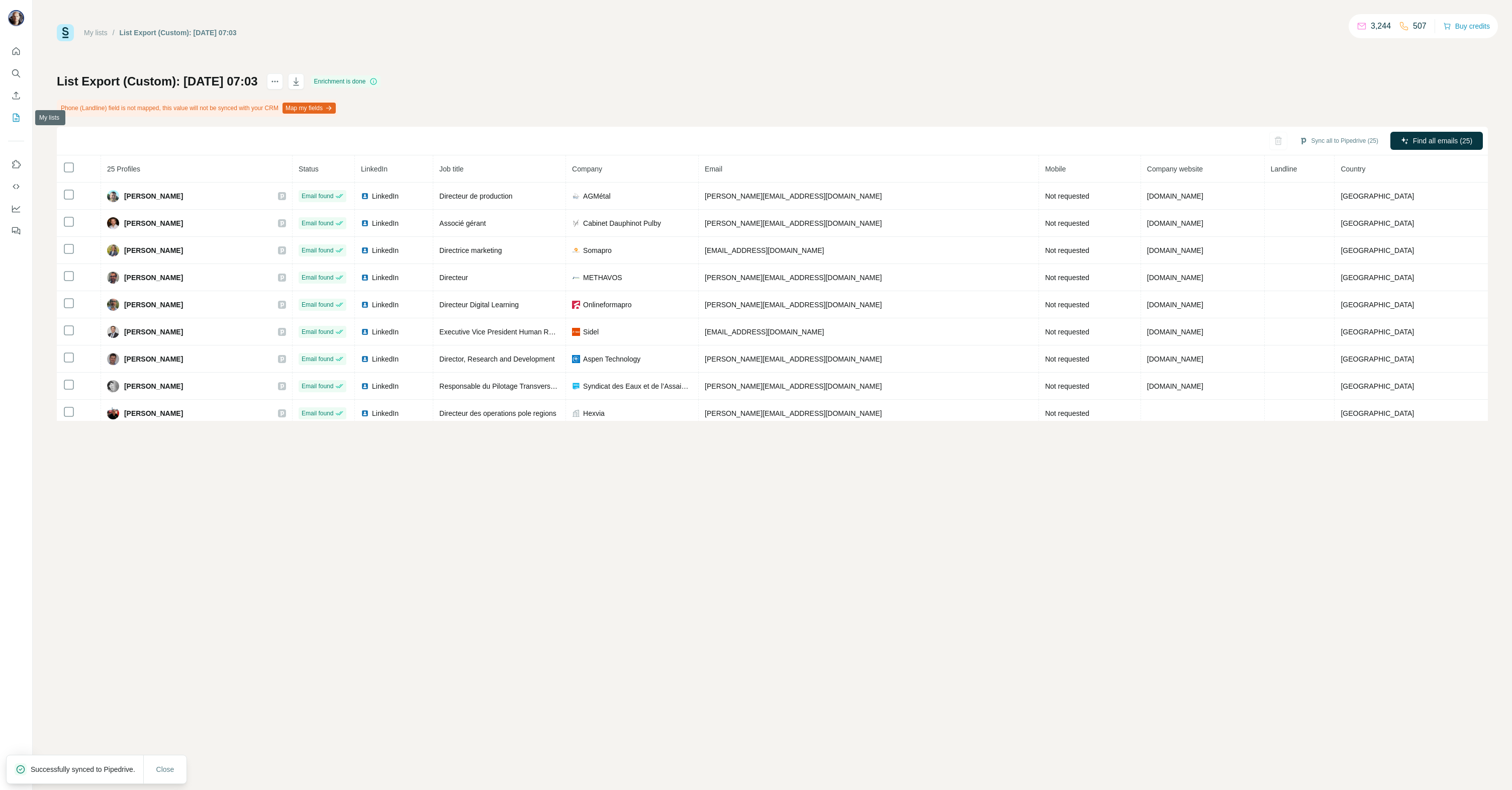
click at [15, 116] on icon "My lists" at bounding box center [15, 117] width 10 height 10
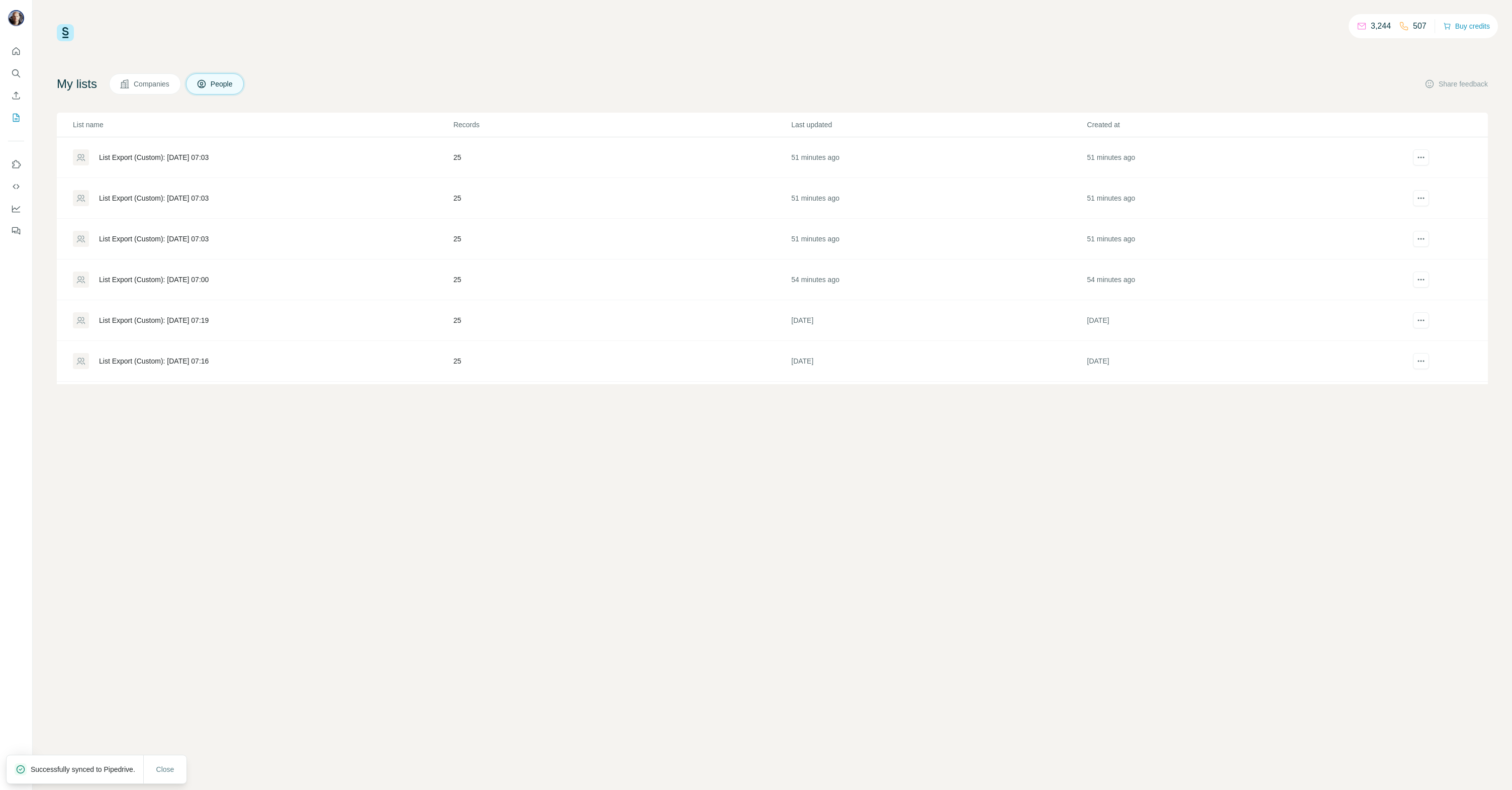
click at [586, 46] on div "3,244 507 Buy credits My lists Companies People Share feedback List name Record…" at bounding box center [772, 204] width 1431 height 360
